Goal: Find contact information: Find contact information

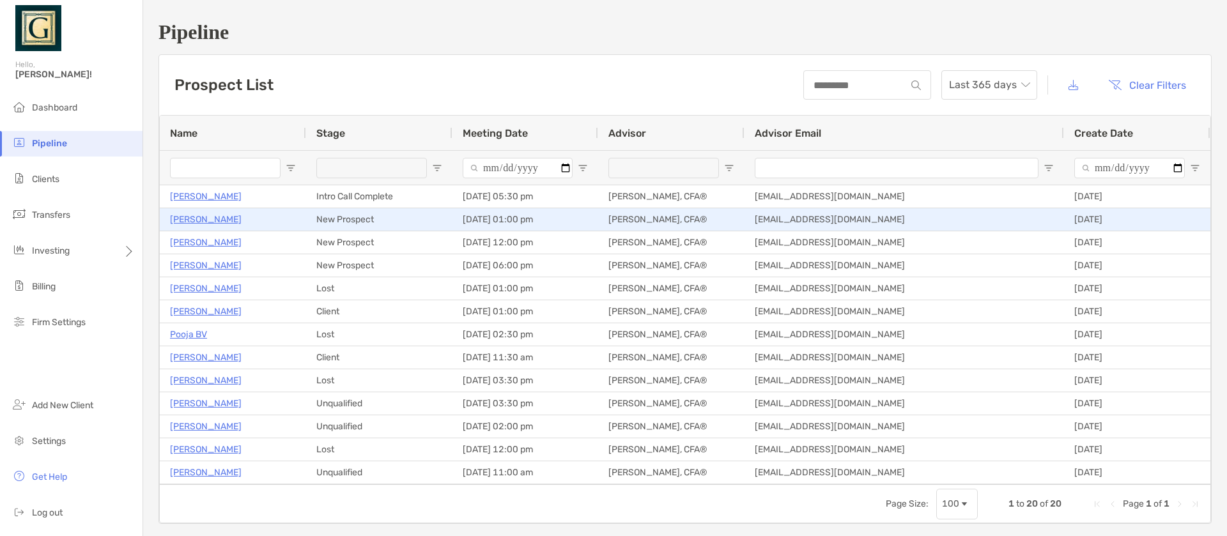
click at [208, 218] on p "Gaurav Bose" at bounding box center [206, 220] width 72 height 16
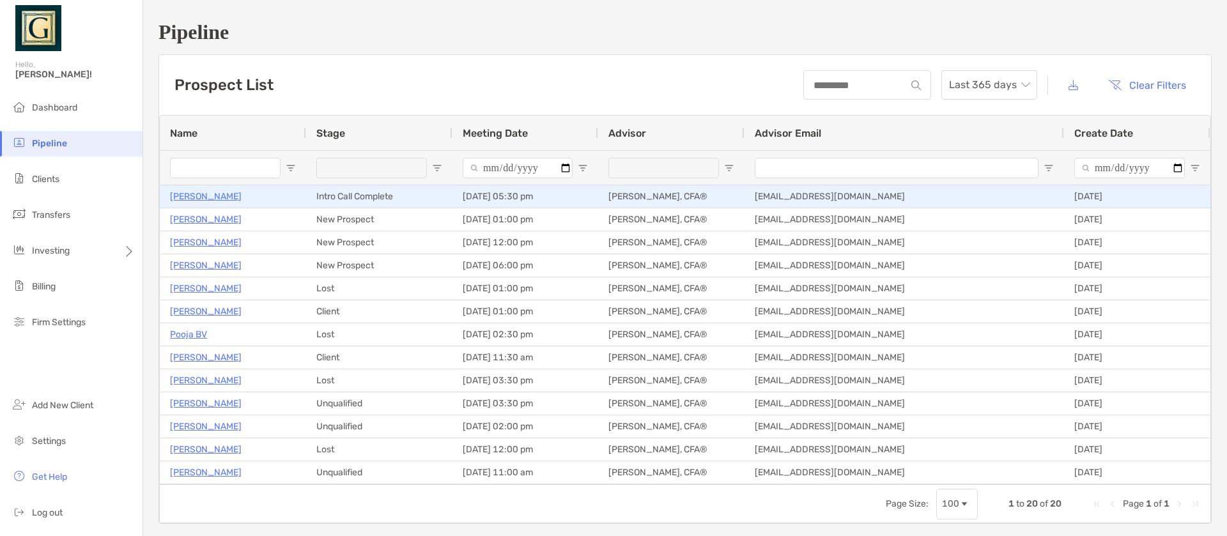
click at [193, 194] on p "[PERSON_NAME]" at bounding box center [206, 197] width 72 height 16
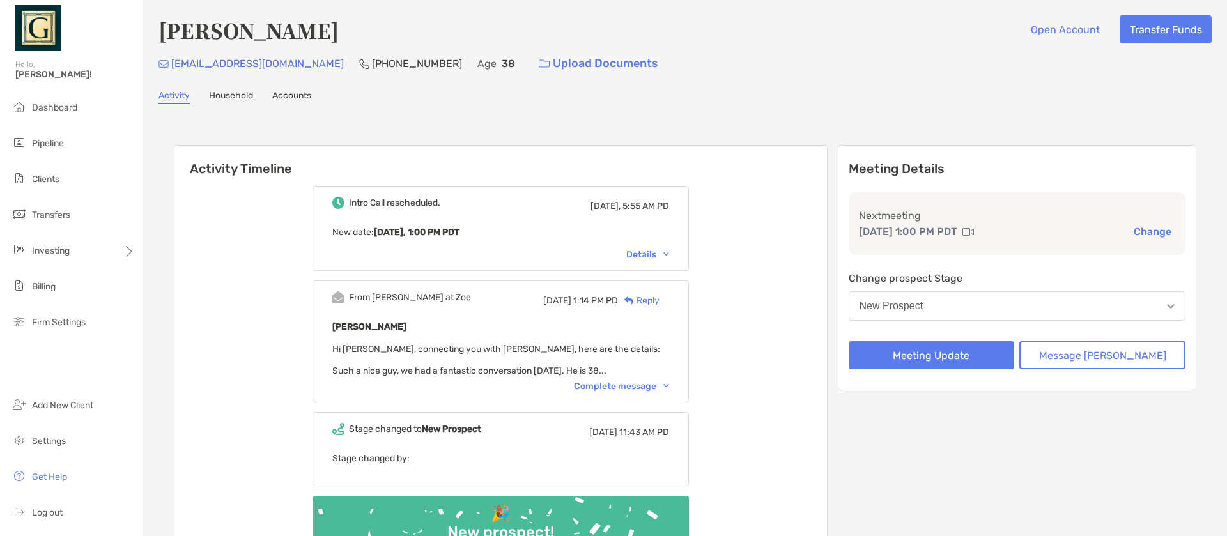
drag, startPoint x: 171, startPoint y: 64, endPoint x: 224, endPoint y: 68, distance: 53.2
drag, startPoint x: 174, startPoint y: 62, endPoint x: 287, endPoint y: 64, distance: 113.2
click at [287, 64] on p "i.gauravbose@gmail.com" at bounding box center [257, 64] width 173 height 16
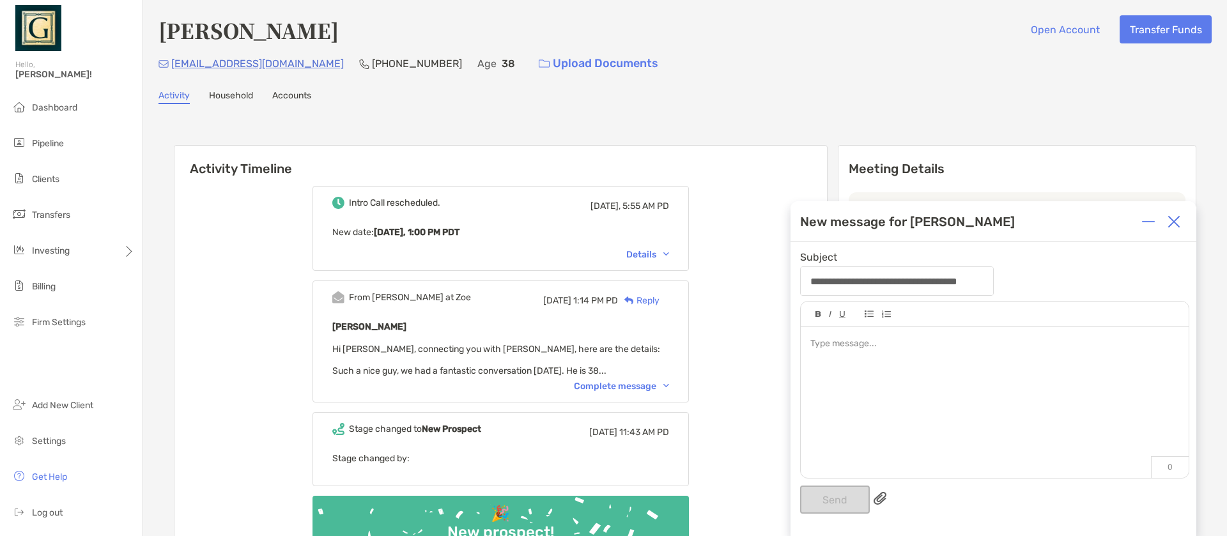
click at [168, 61] on img at bounding box center [164, 64] width 10 height 8
drag, startPoint x: 172, startPoint y: 65, endPoint x: 295, endPoint y: 81, distance: 123.8
click at [295, 81] on div "**********" at bounding box center [685, 316] width 1084 height 633
copy p "i.gauravbose@gmail.com"
